Goal: Task Accomplishment & Management: Manage account settings

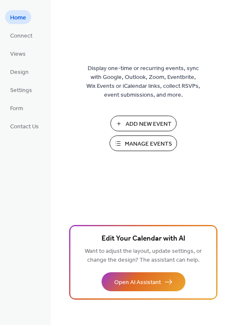
click at [130, 143] on span "Manage Events" at bounding box center [148, 144] width 47 height 9
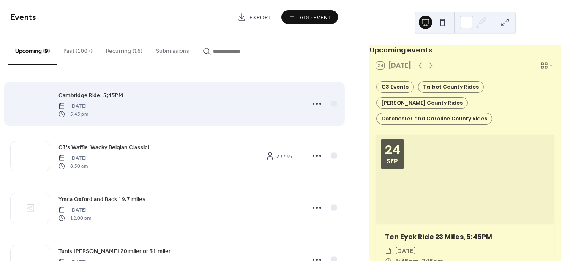
click at [33, 101] on div at bounding box center [30, 105] width 39 height 30
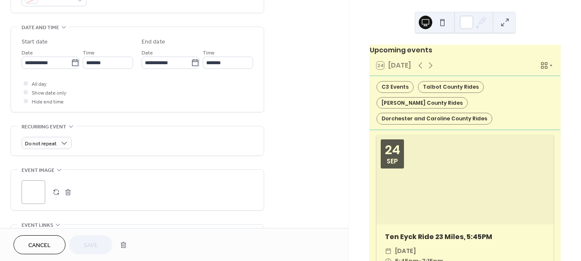
scroll to position [380, 0]
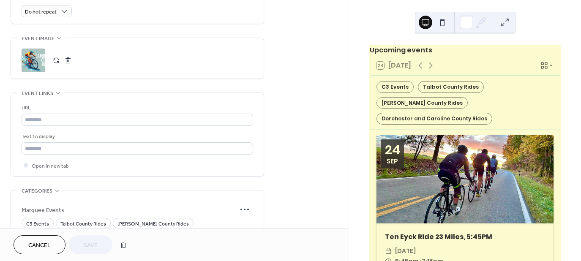
click at [35, 61] on div ";" at bounding box center [34, 61] width 24 height 24
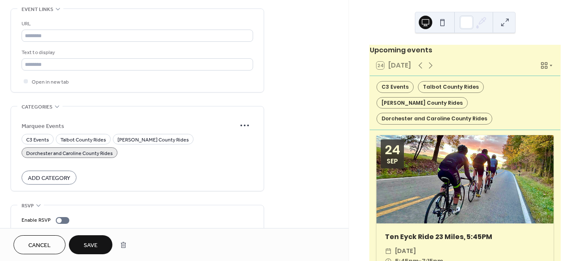
scroll to position [465, 0]
click at [96, 242] on span "Save" at bounding box center [91, 245] width 14 height 9
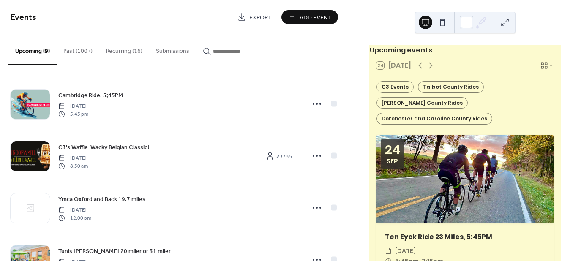
click at [122, 51] on button "Recurring (16)" at bounding box center [124, 49] width 50 height 30
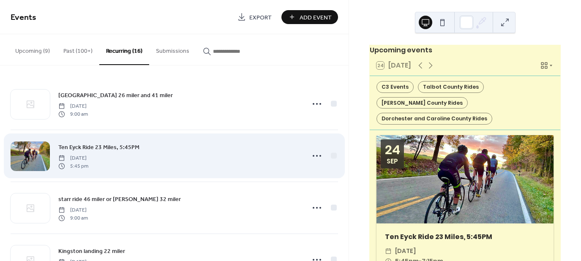
click at [30, 154] on div at bounding box center [30, 156] width 39 height 30
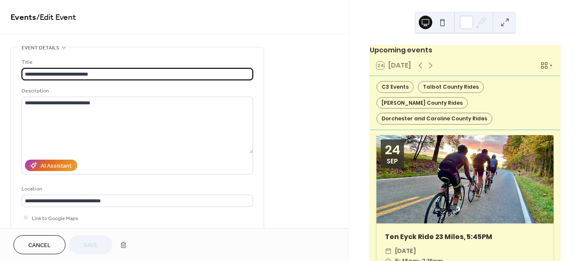
type input "**********"
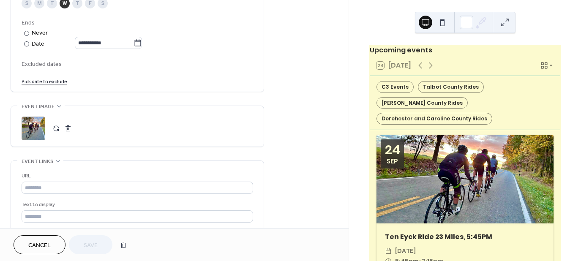
scroll to position [465, 0]
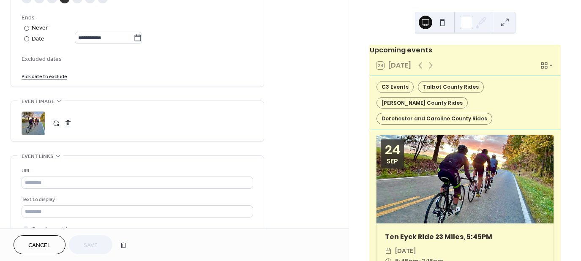
click at [40, 122] on div ";" at bounding box center [34, 123] width 24 height 24
click at [98, 243] on button "Save" at bounding box center [90, 244] width 43 height 19
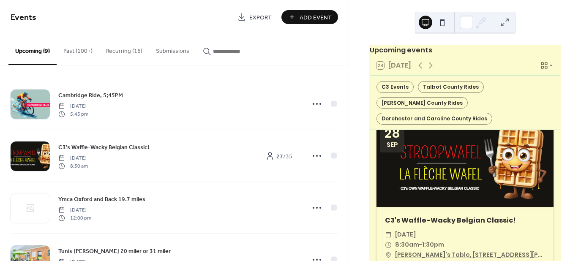
scroll to position [338, 0]
